Goal: Book appointment/travel/reservation

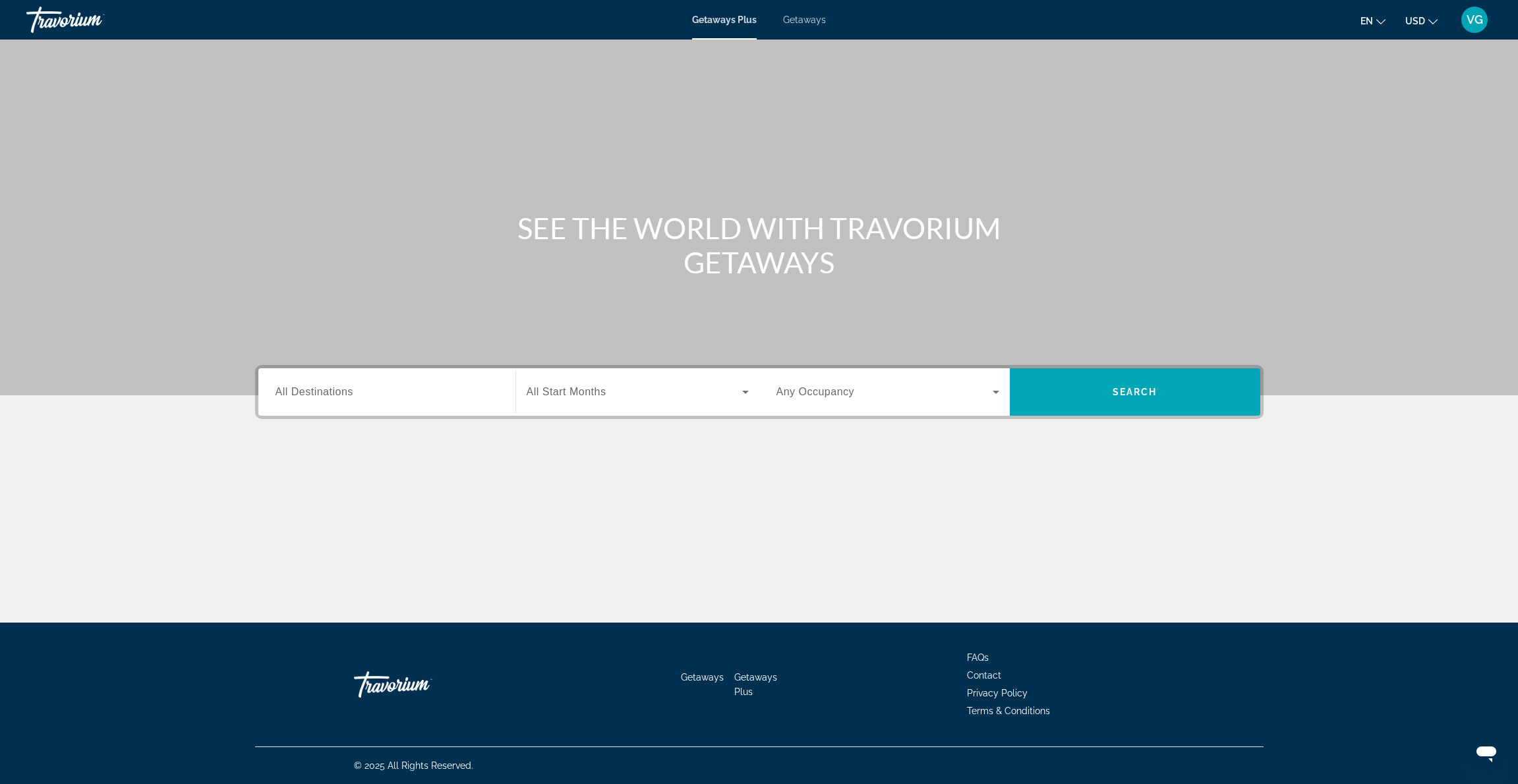
click at [392, 382] on div "Search widget" at bounding box center [387, 392] width 223 height 38
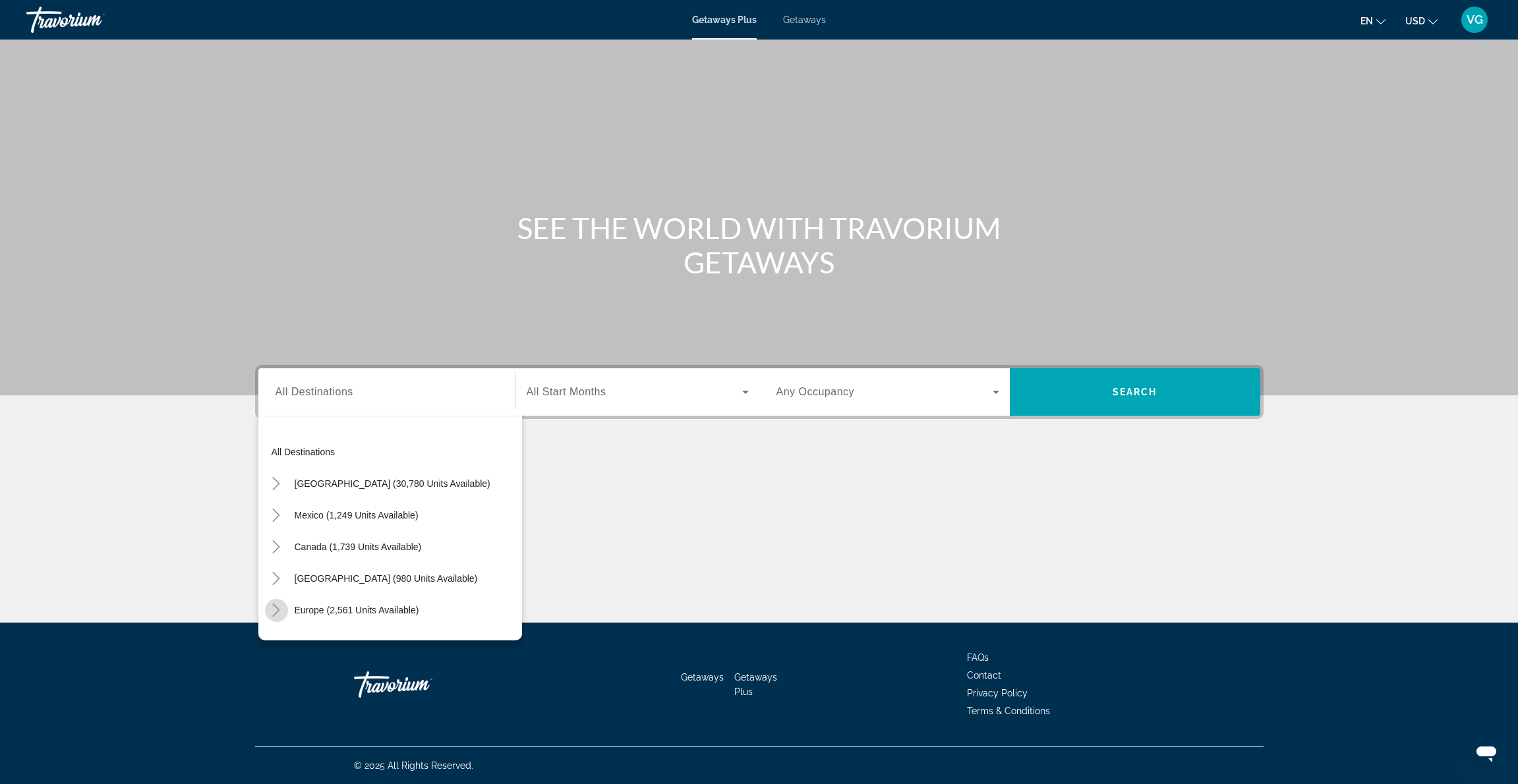
click at [280, 609] on icon "Toggle Europe (2,561 units available)" at bounding box center [276, 610] width 13 height 13
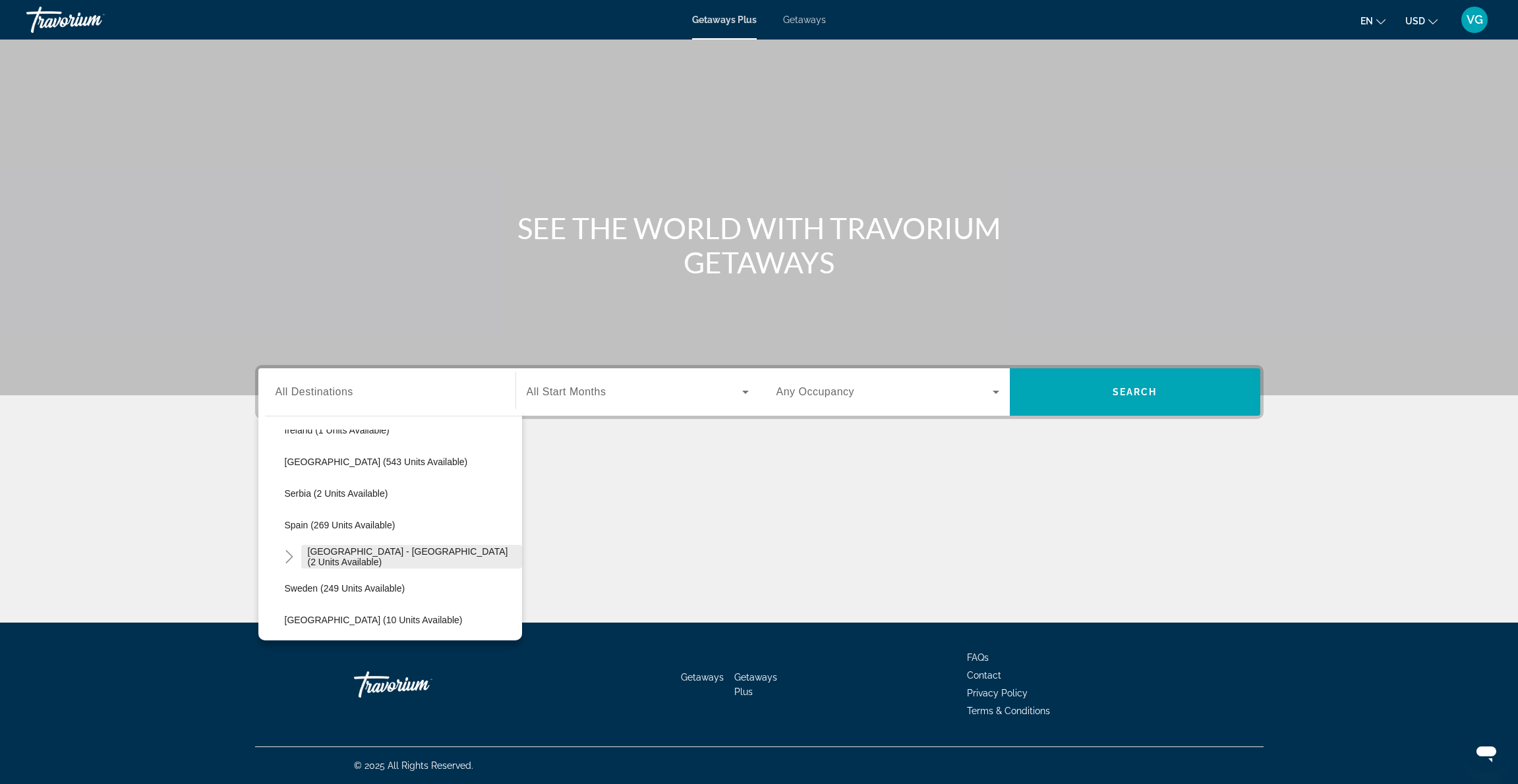
scroll to position [515, 0]
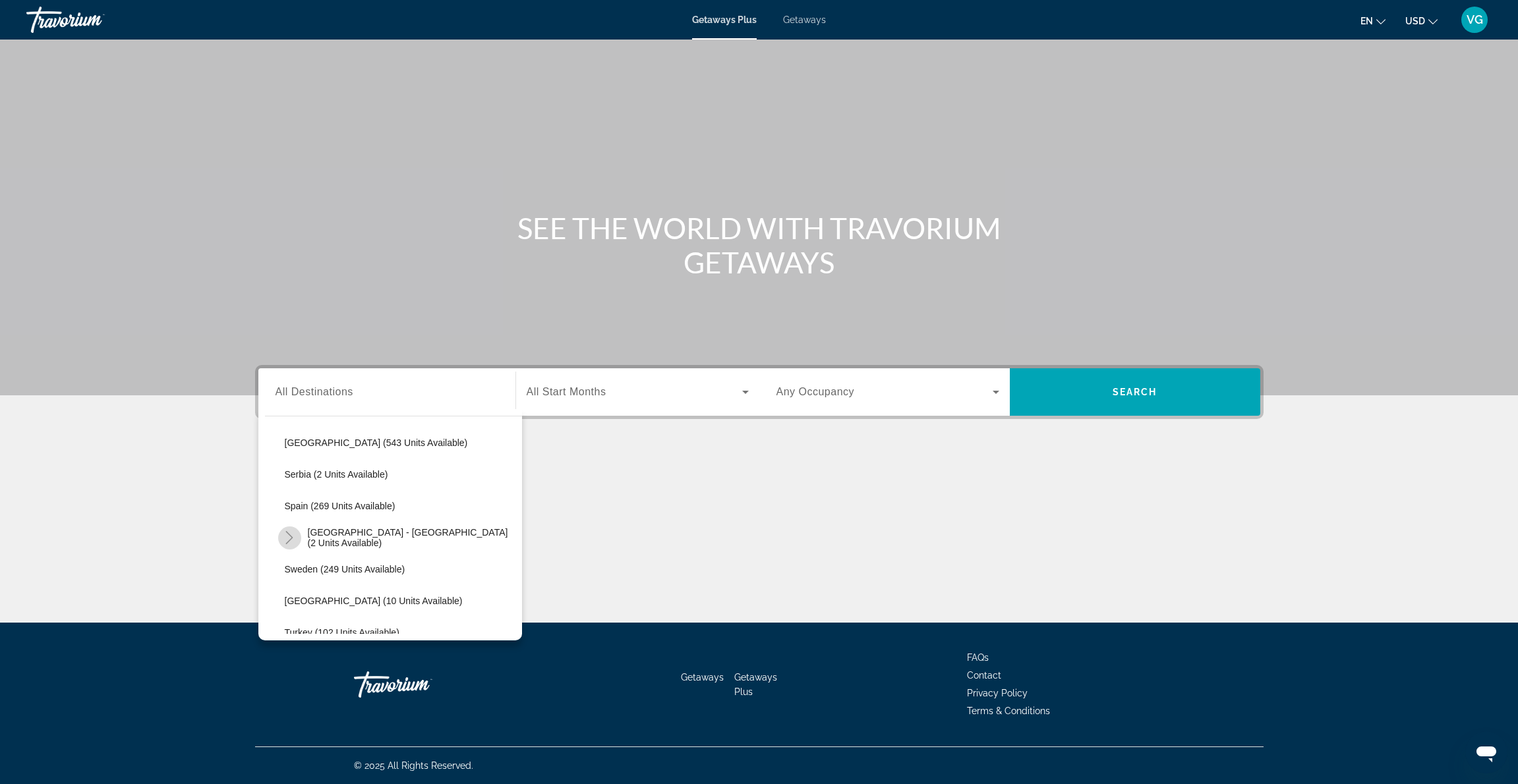
click at [290, 538] on icon "Toggle Spain - Canary Islands (2 units available)" at bounding box center [289, 538] width 13 height 13
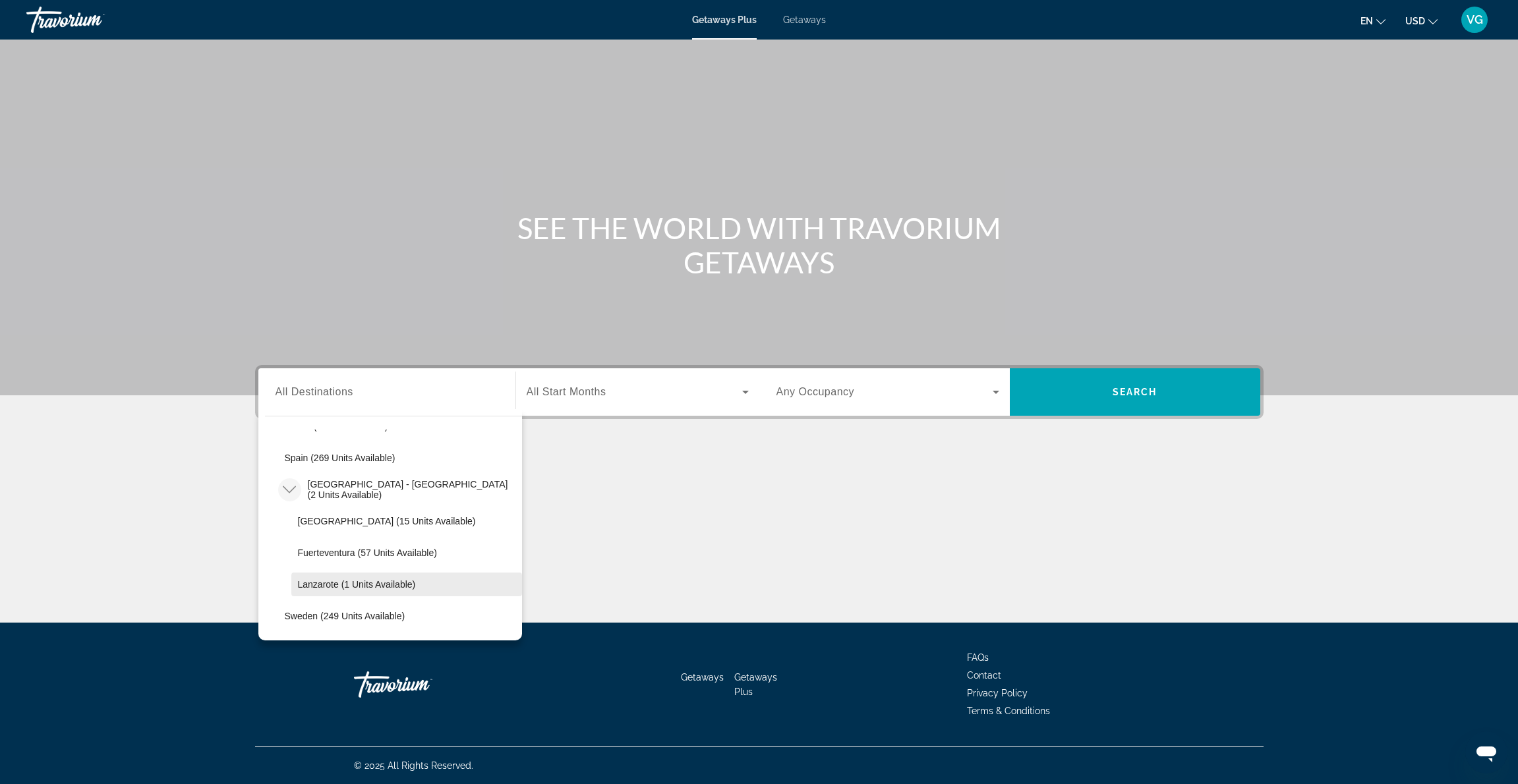
scroll to position [590, 0]
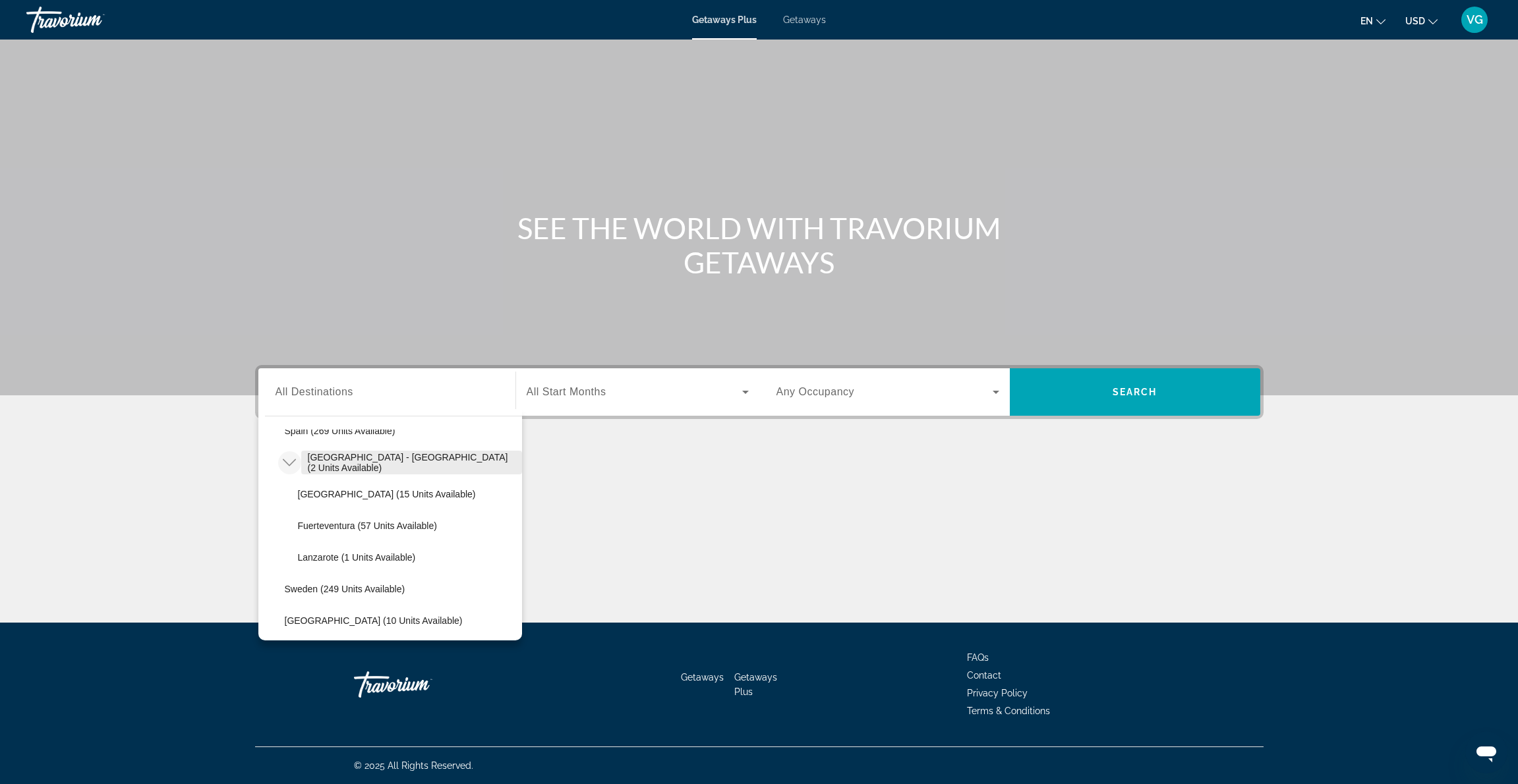
click at [327, 462] on span "[GEOGRAPHIC_DATA] - [GEOGRAPHIC_DATA] (2 units available)" at bounding box center [411, 462] width 208 height 21
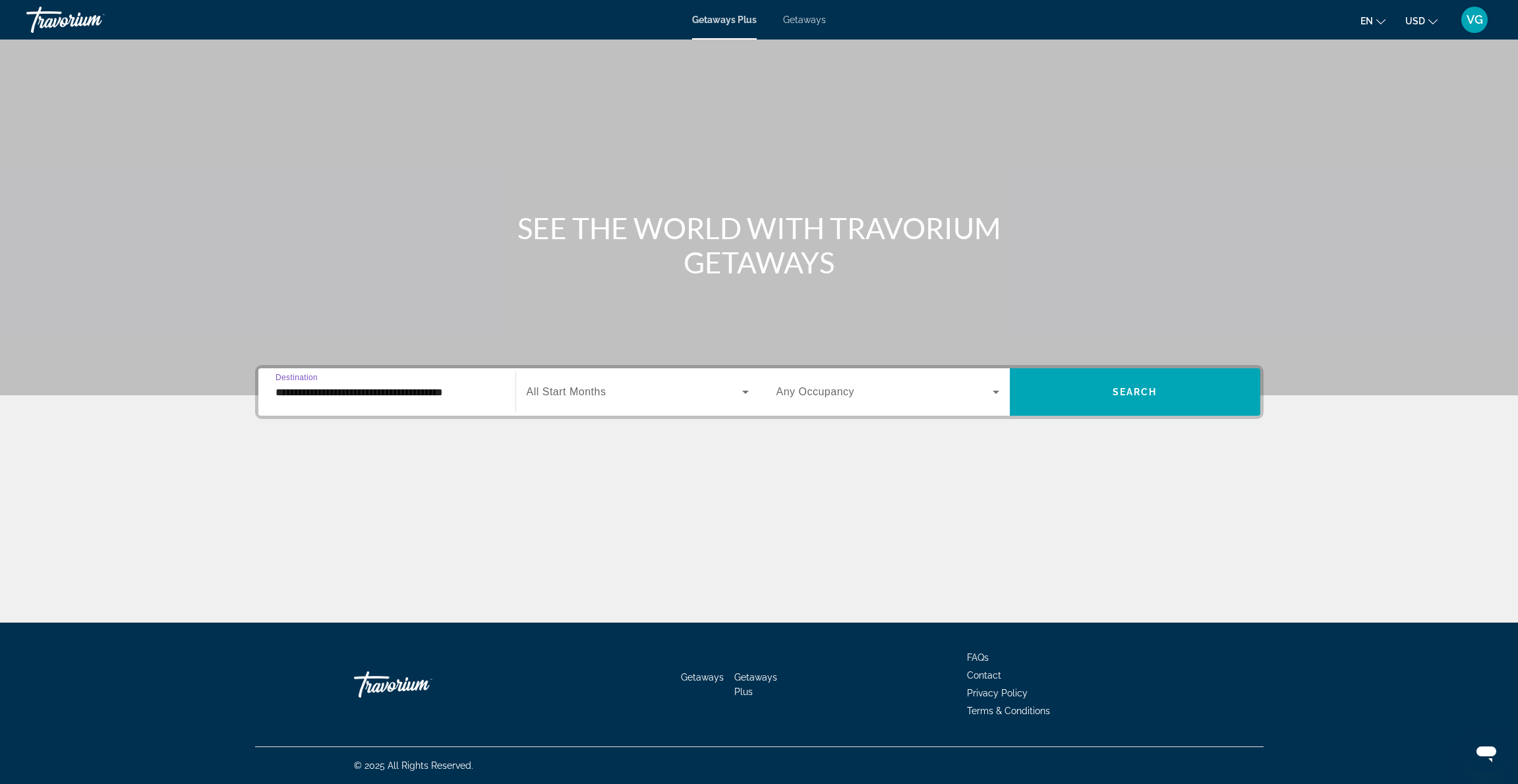
click at [303, 392] on input "**********" at bounding box center [387, 392] width 223 height 16
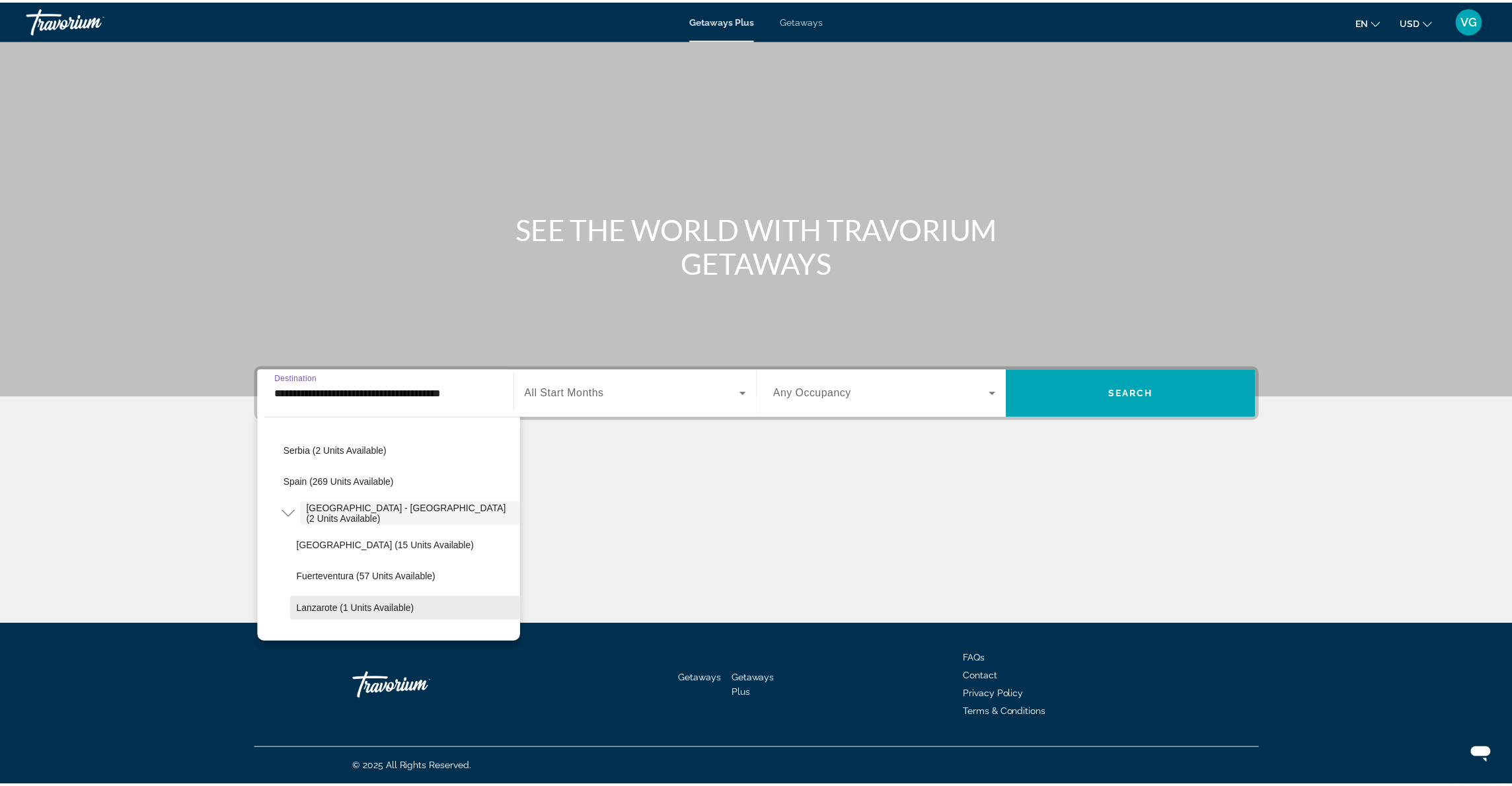
scroll to position [582, 0]
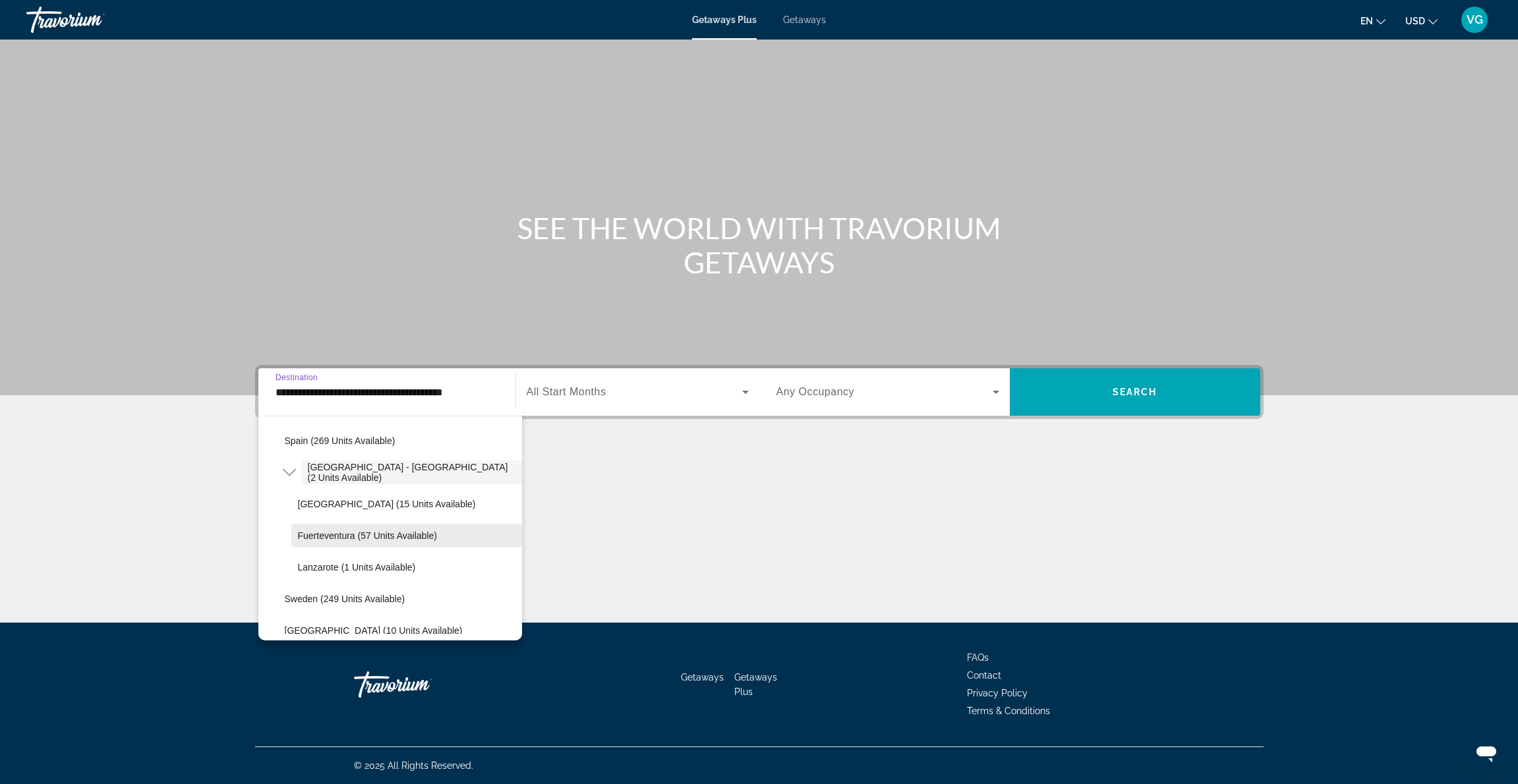
click at [328, 533] on span "Fuerteventura (57 units available)" at bounding box center [367, 535] width 139 height 11
type input "**********"
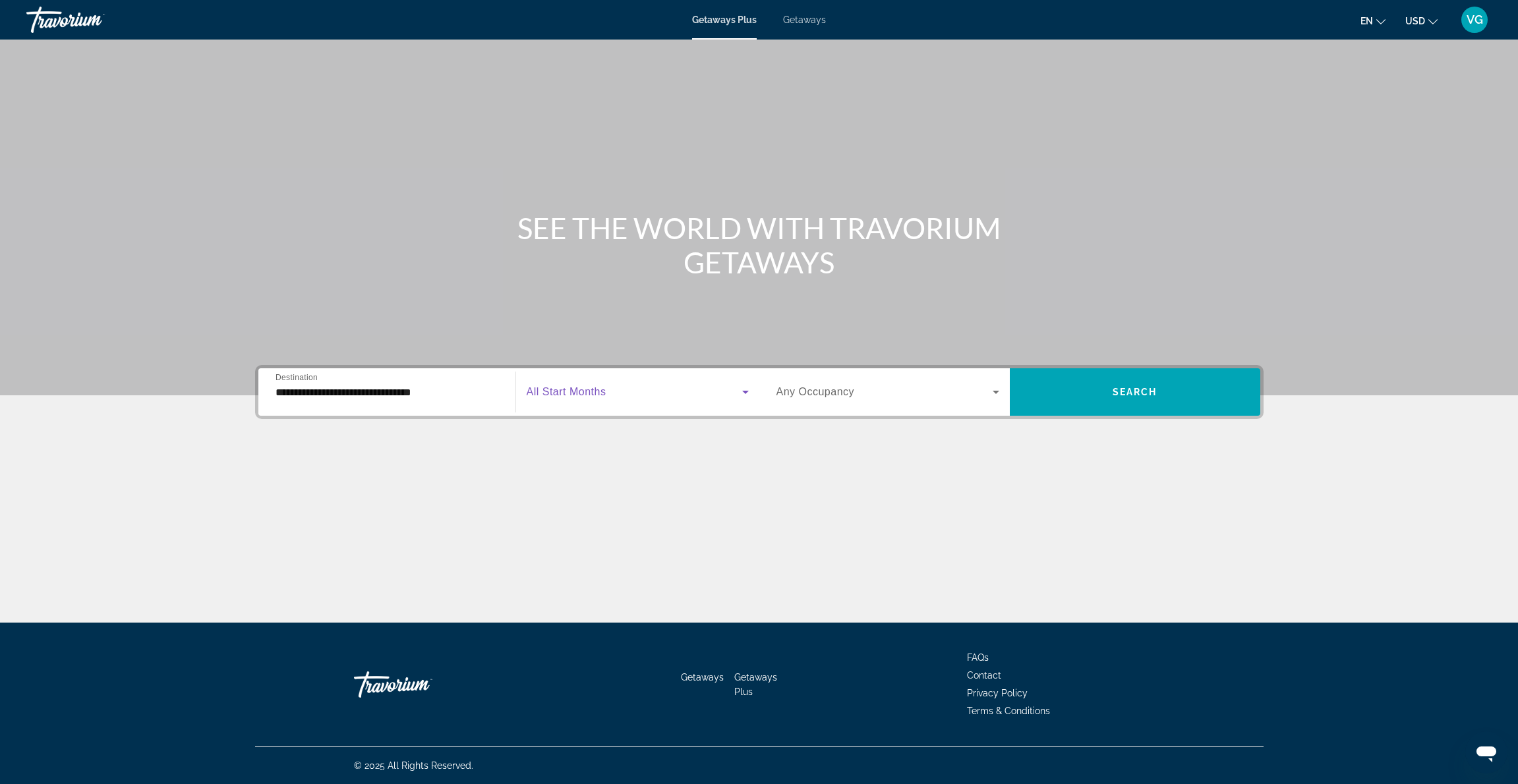
click at [744, 391] on icon "Search widget" at bounding box center [745, 392] width 16 height 16
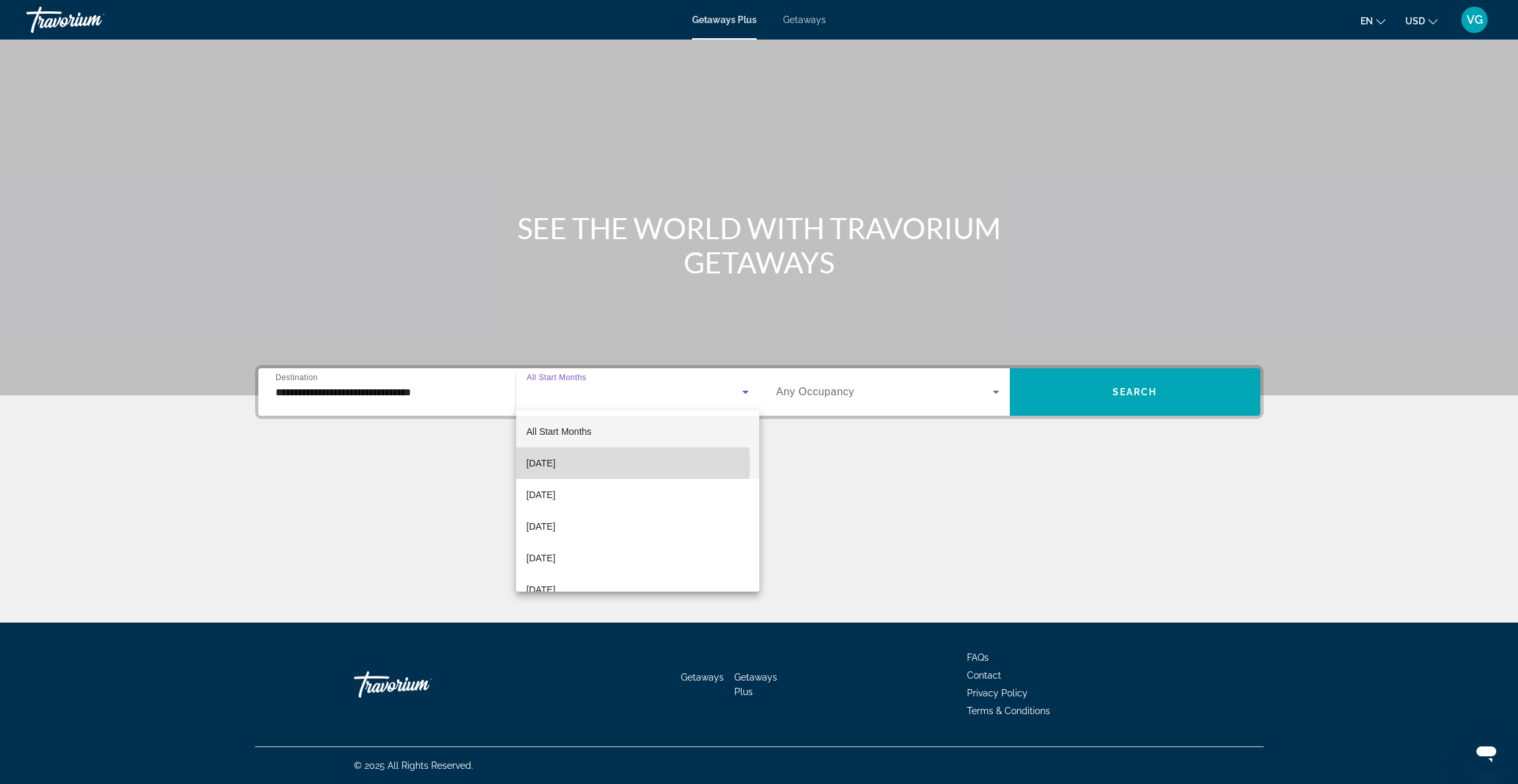
click at [604, 464] on mat-option "[DATE]" at bounding box center [637, 463] width 243 height 31
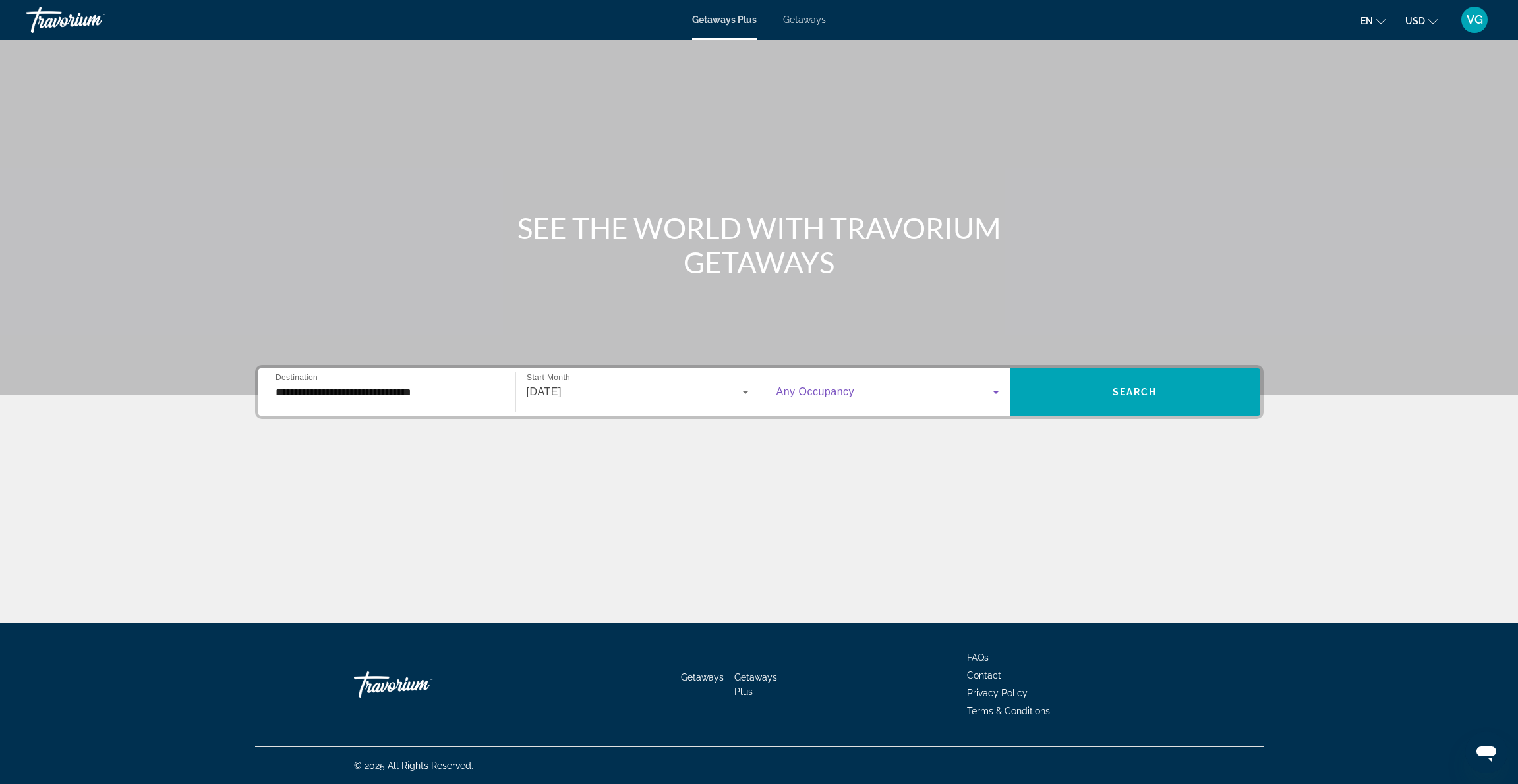
click at [996, 389] on icon "Search widget" at bounding box center [995, 392] width 16 height 16
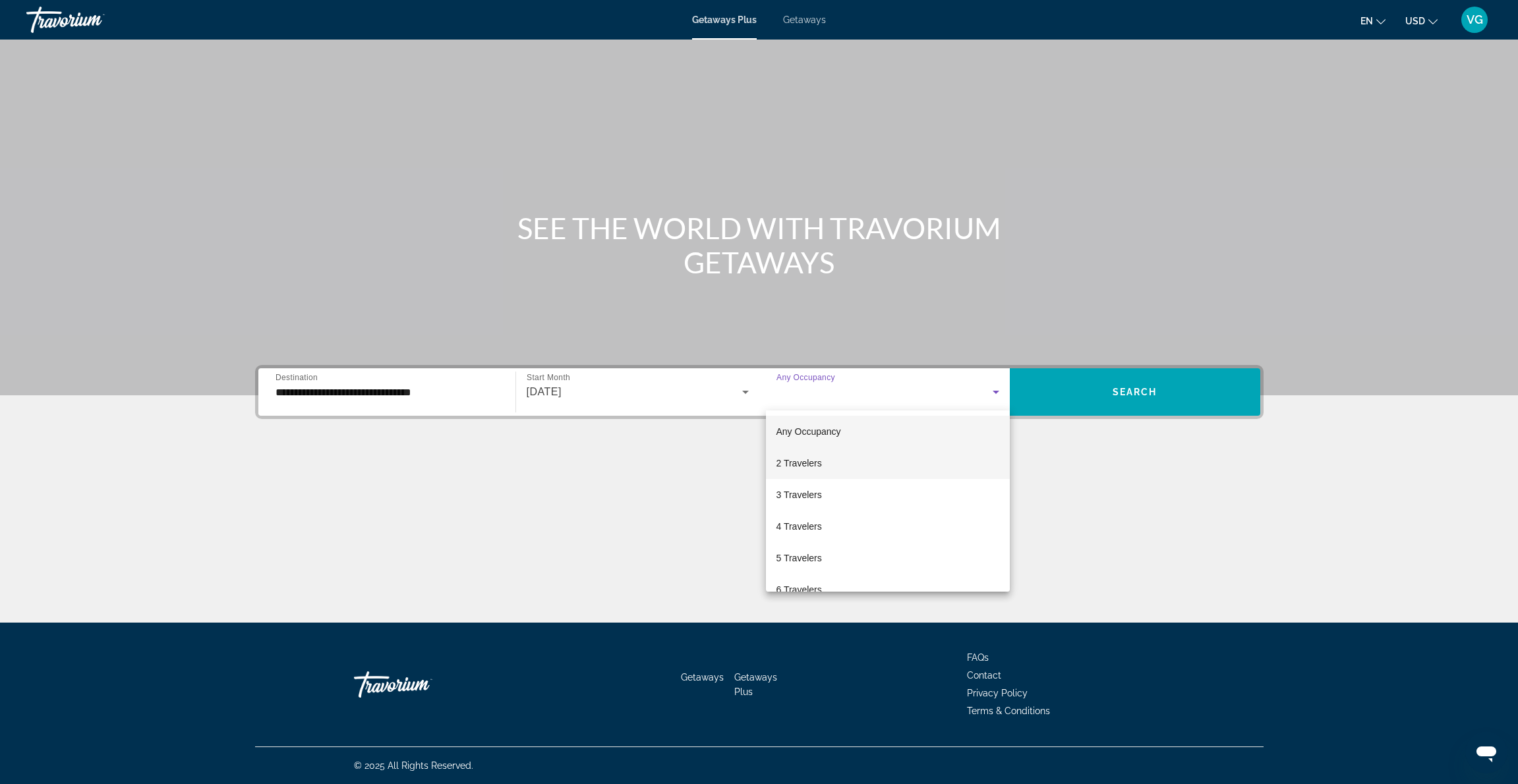
click at [865, 461] on mat-option "2 Travelers" at bounding box center [888, 463] width 244 height 31
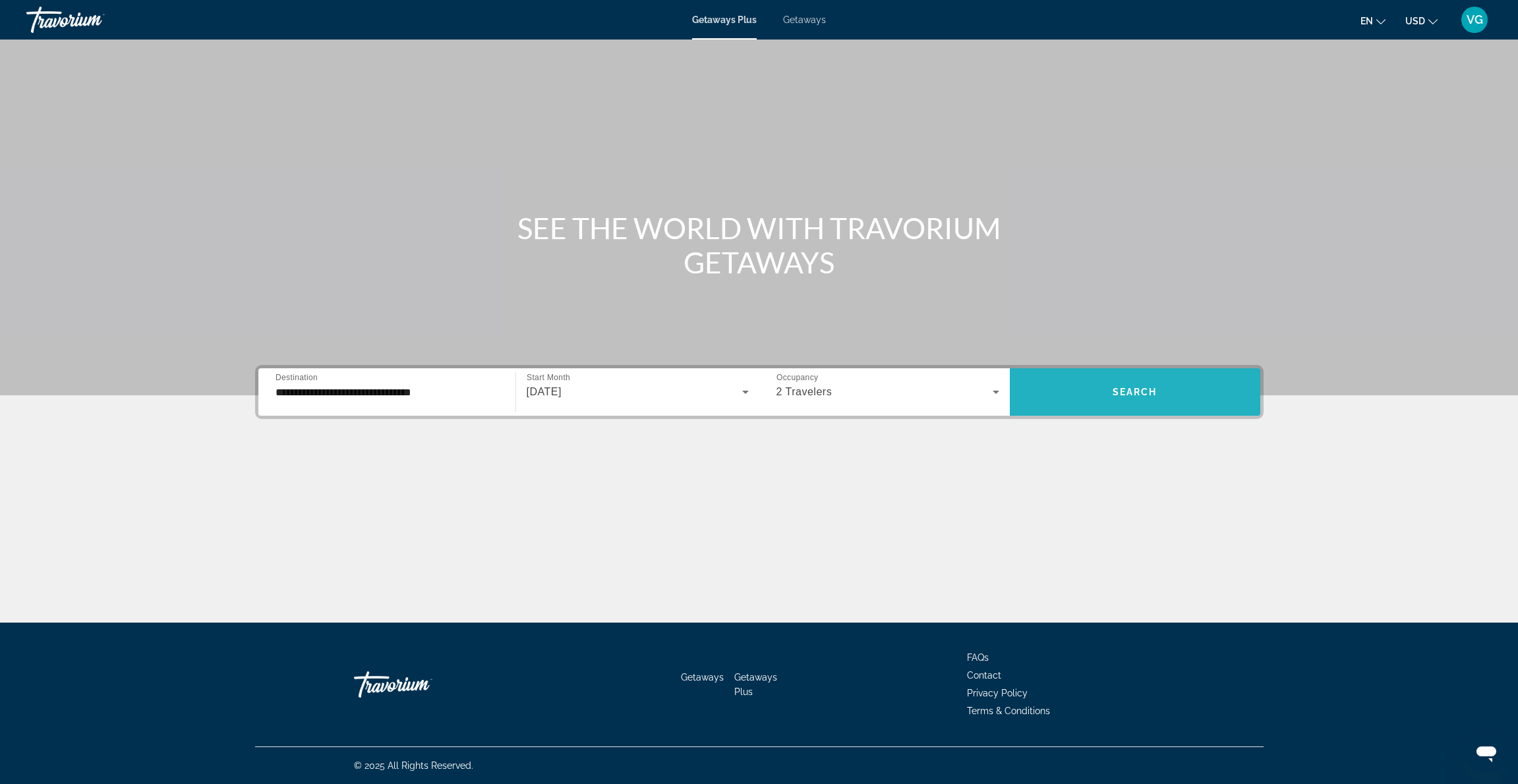
click at [1142, 392] on span "Search" at bounding box center [1135, 392] width 45 height 11
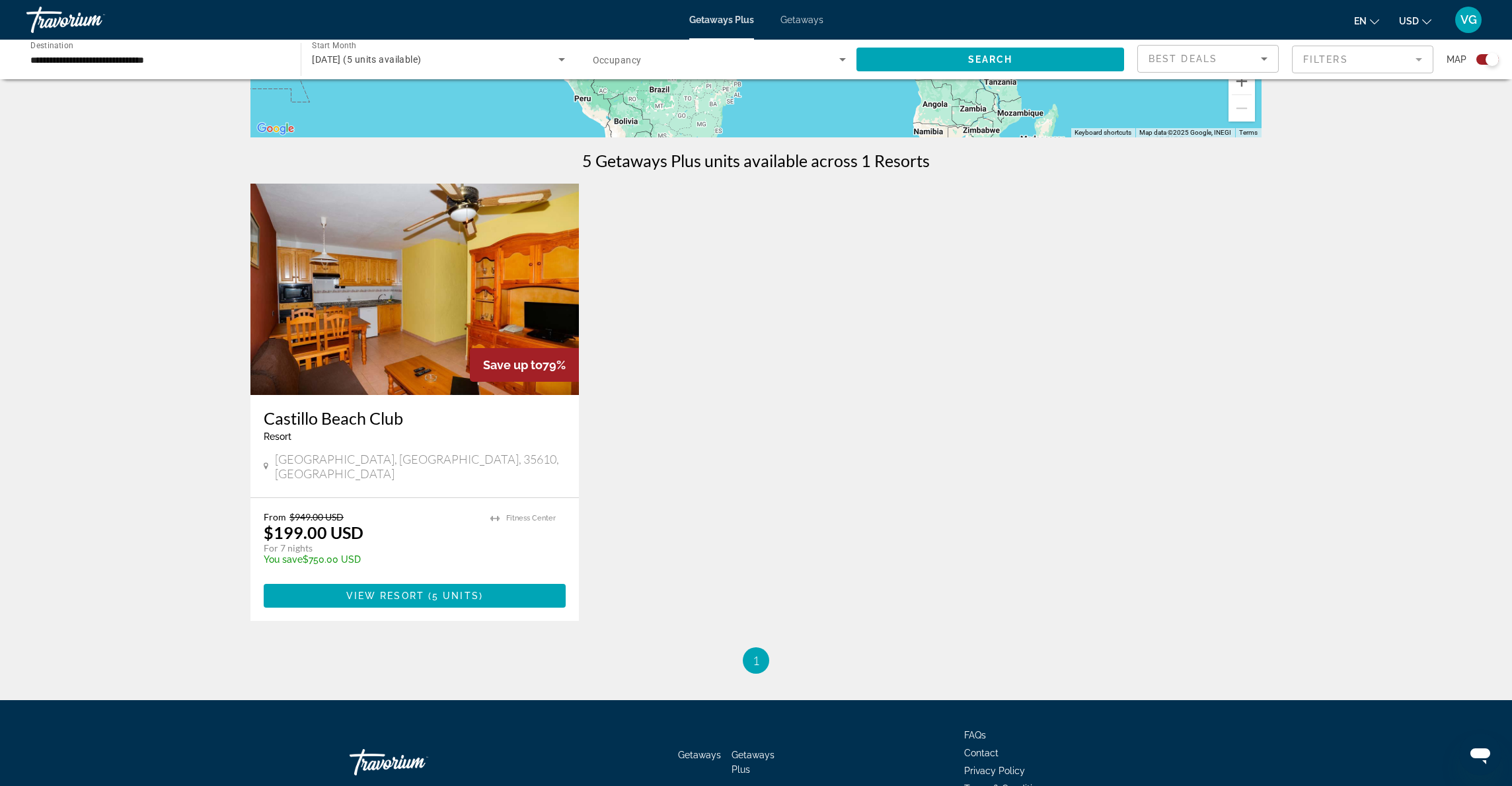
scroll to position [354, 0]
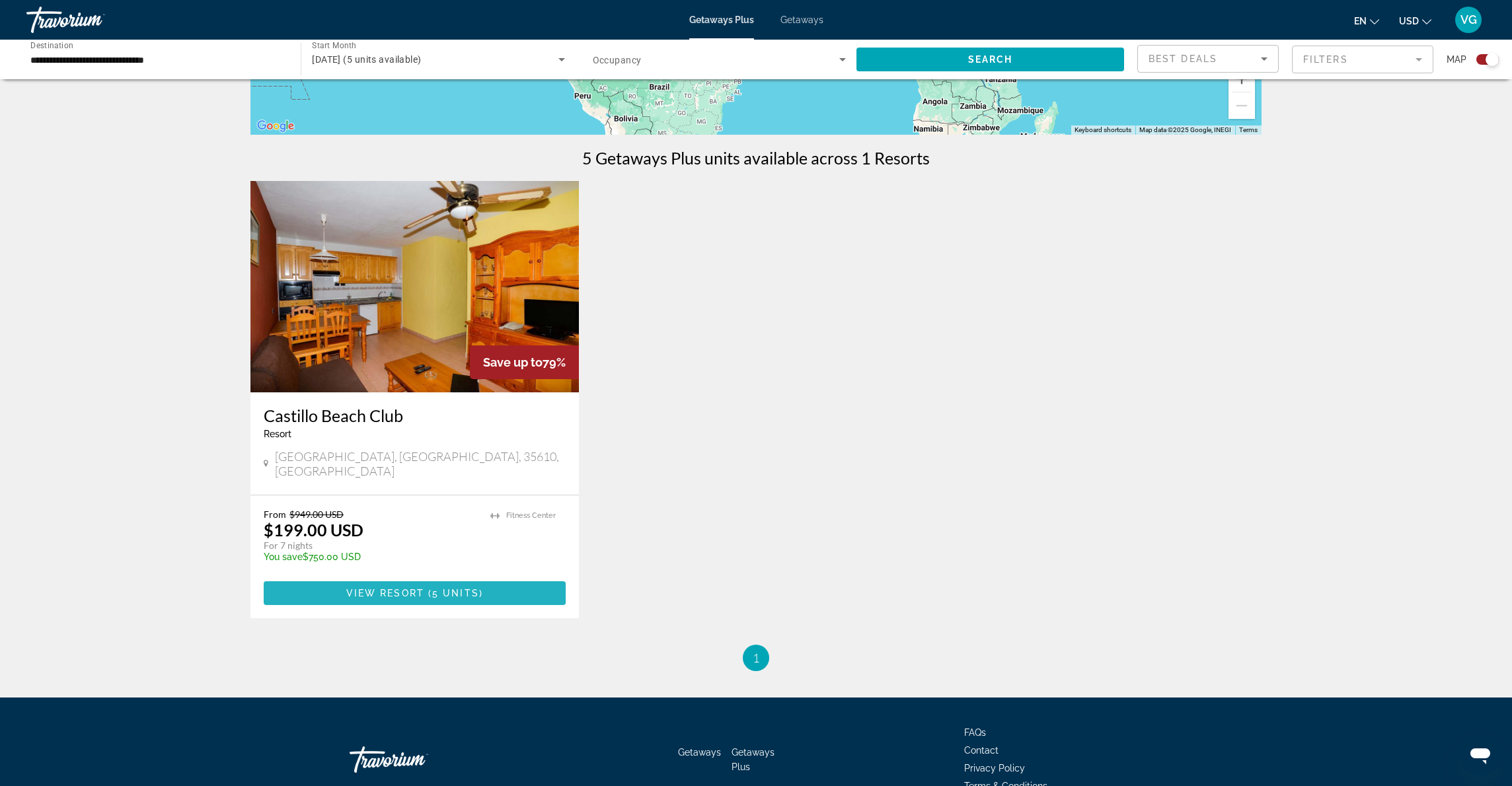
click at [391, 588] on span "View Resort" at bounding box center [385, 593] width 78 height 11
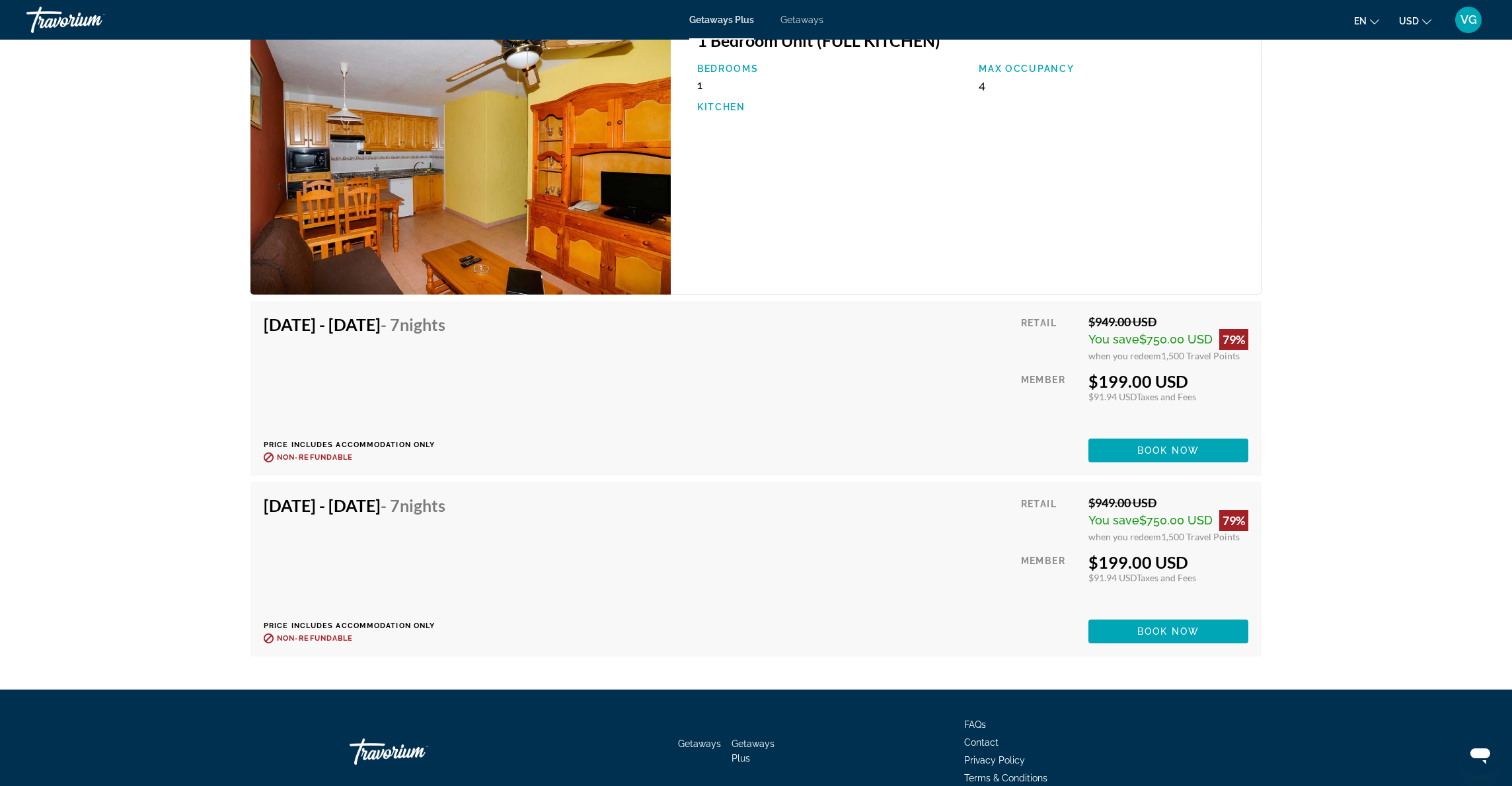
scroll to position [2189, 0]
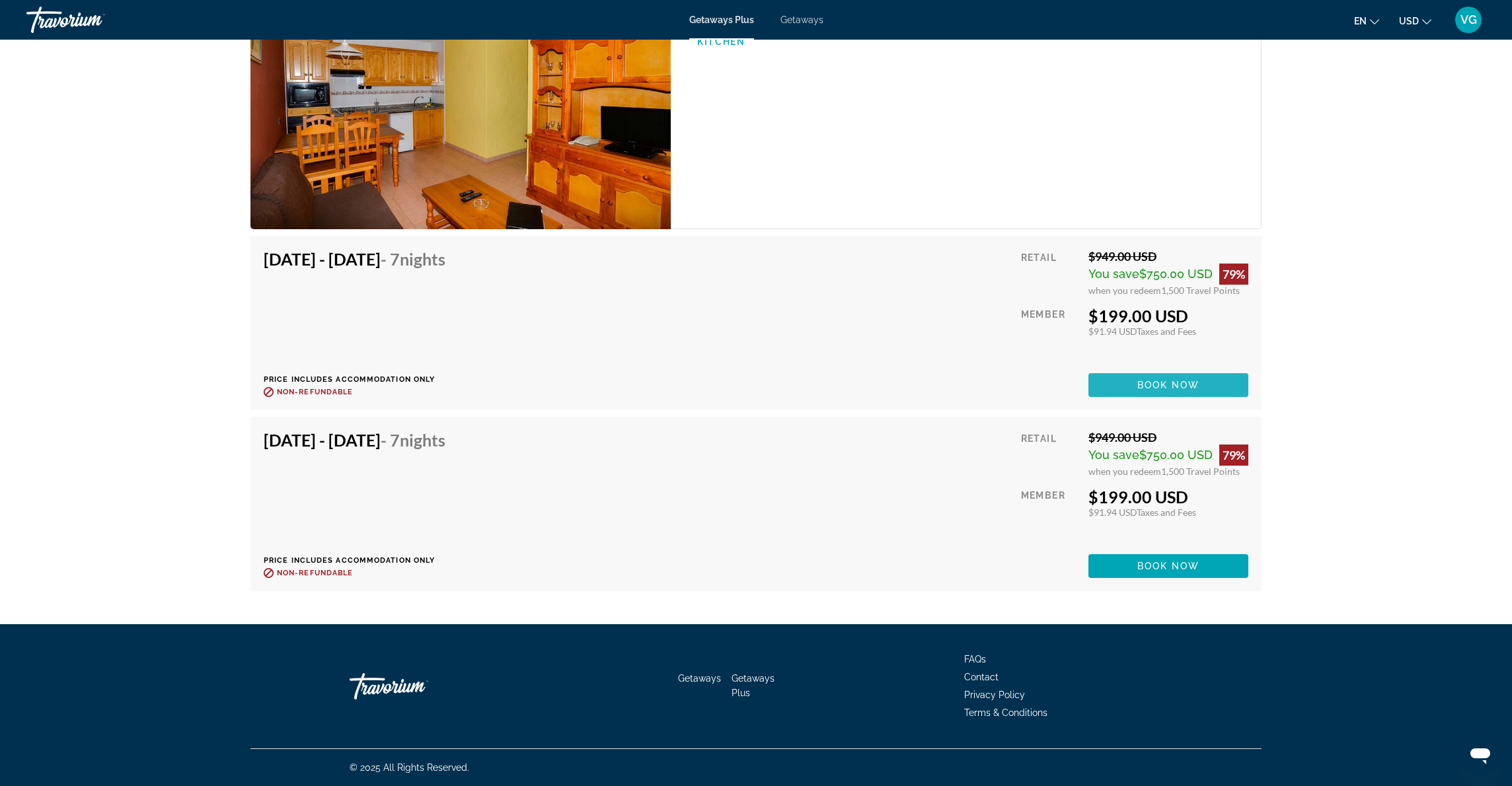
click at [1173, 383] on span "Book now" at bounding box center [1168, 385] width 63 height 11
